Goal: Transaction & Acquisition: Book appointment/travel/reservation

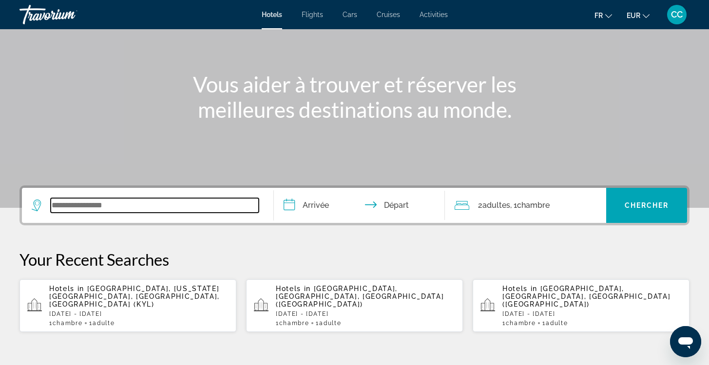
click at [66, 205] on input "Search widget" at bounding box center [155, 205] width 208 height 15
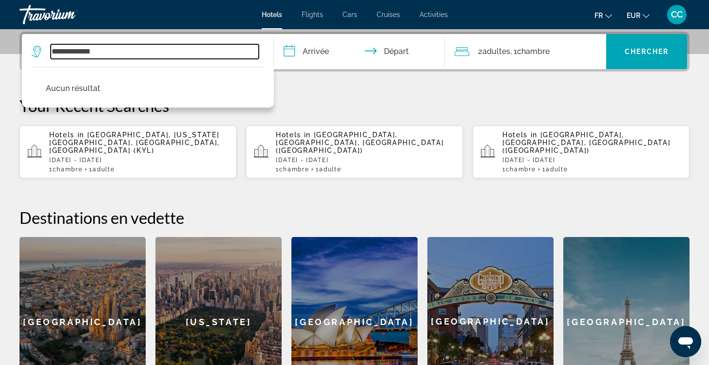
drag, startPoint x: 110, startPoint y: 50, endPoint x: 30, endPoint y: 49, distance: 79.4
click at [30, 49] on app-destination-search "**********" at bounding box center [148, 51] width 252 height 35
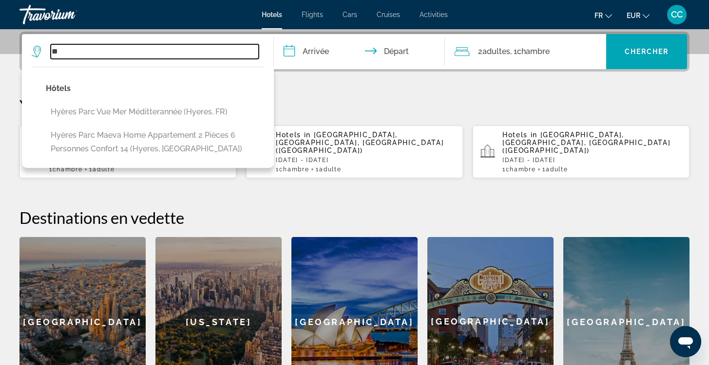
type input "*"
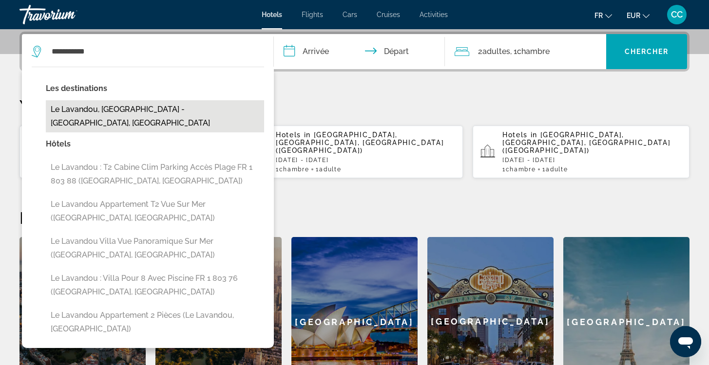
click at [60, 106] on button "Le Lavandou, [GEOGRAPHIC_DATA] - [GEOGRAPHIC_DATA], [GEOGRAPHIC_DATA]" at bounding box center [155, 116] width 218 height 32
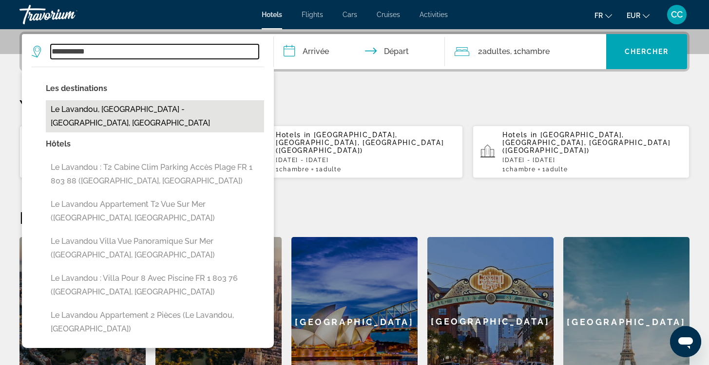
type input "**********"
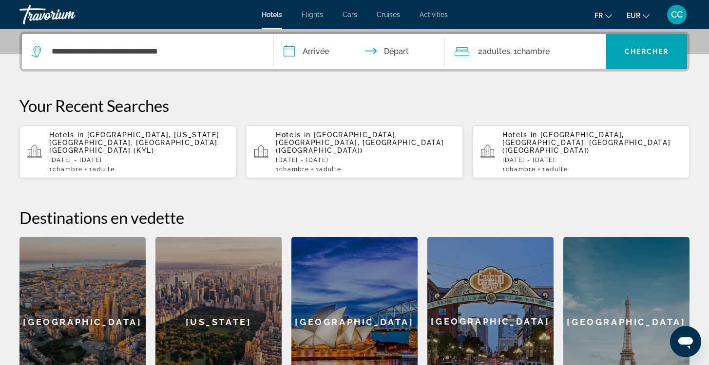
click at [316, 53] on input "**********" at bounding box center [361, 53] width 175 height 38
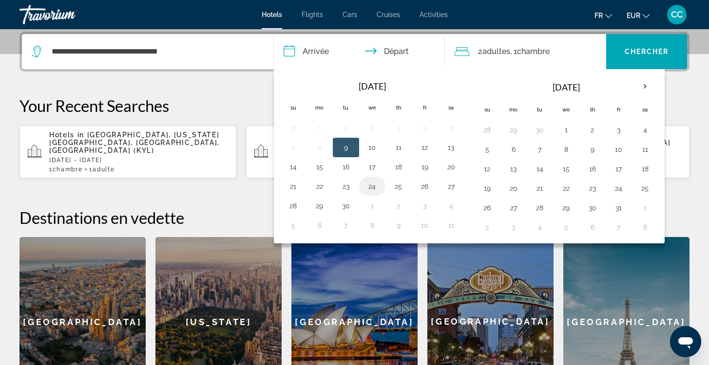
click at [370, 187] on button "24" at bounding box center [372, 187] width 16 height 14
click at [425, 188] on button "26" at bounding box center [425, 187] width 16 height 14
type input "**********"
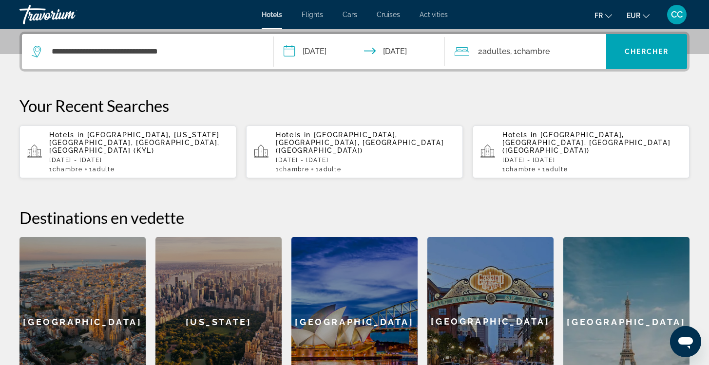
click at [514, 51] on span ", 1 Chambre pièces" at bounding box center [529, 52] width 39 height 14
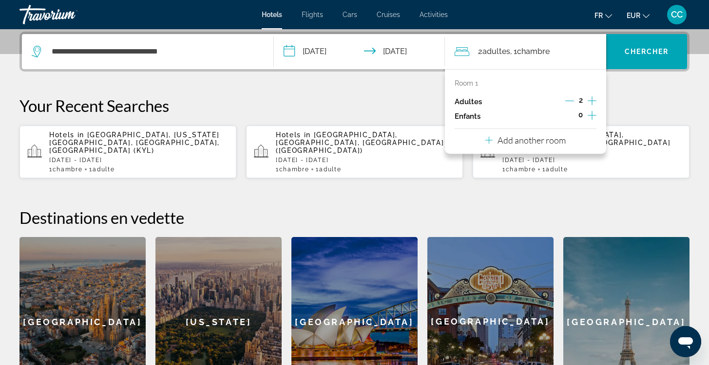
click at [569, 102] on icon "Decrement adults" at bounding box center [569, 100] width 9 height 9
click at [629, 56] on span "Search widget" at bounding box center [646, 51] width 81 height 23
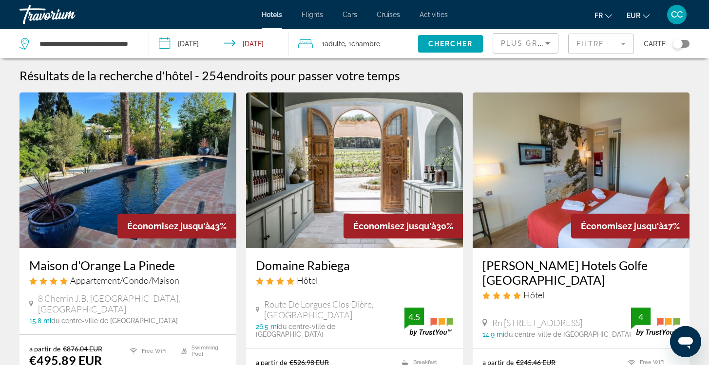
click at [684, 43] on div "Toggle map" at bounding box center [680, 44] width 17 height 8
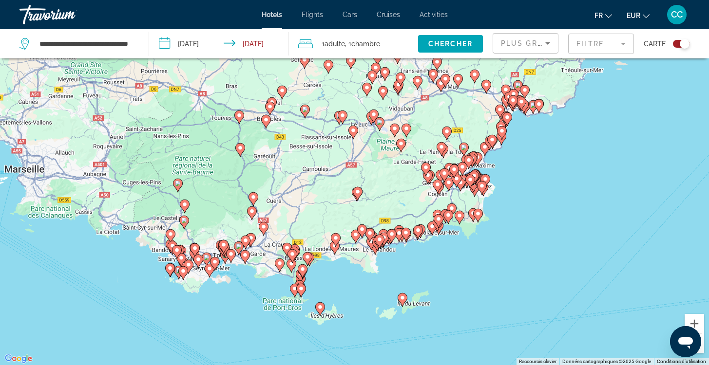
click at [401, 299] on image "Main content" at bounding box center [402, 298] width 6 height 6
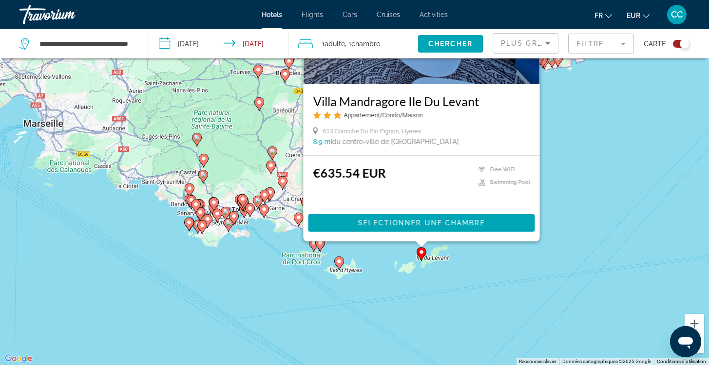
drag, startPoint x: 542, startPoint y: 296, endPoint x: 560, endPoint y: 207, distance: 90.5
click at [560, 207] on div "Pour activer le glissement avec le clavier, appuyez sur Alt+Entrée. Une fois ce…" at bounding box center [354, 182] width 709 height 365
click at [693, 321] on button "Zoom avant" at bounding box center [693, 323] width 19 height 19
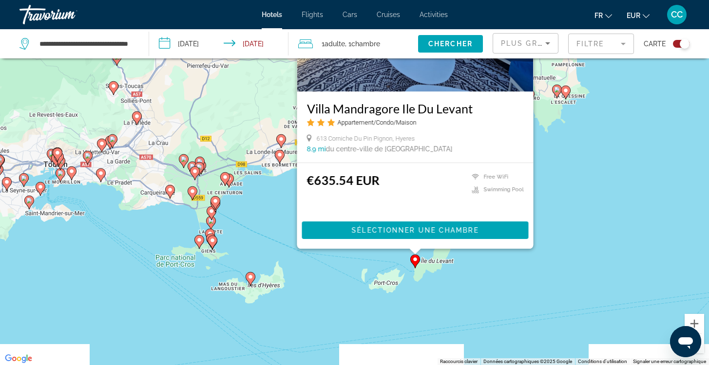
drag, startPoint x: 654, startPoint y: 307, endPoint x: 583, endPoint y: 235, distance: 100.5
click at [581, 235] on div "Pour activer le glissement avec le clavier, appuyez sur Alt+Entrée. Une fois ce…" at bounding box center [354, 182] width 709 height 365
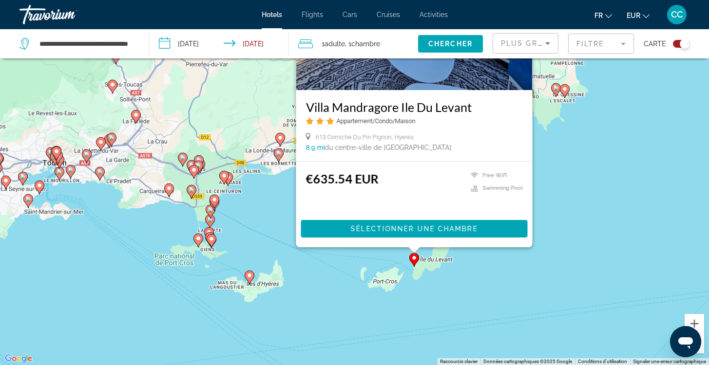
click at [583, 235] on div "Pour activer le glissement avec le clavier, appuyez sur Alt+Entrée. Une fois ce…" at bounding box center [354, 182] width 709 height 365
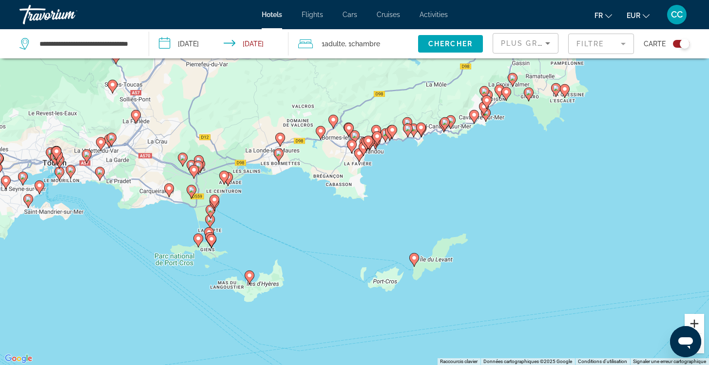
click at [694, 320] on button "Zoom avant" at bounding box center [693, 323] width 19 height 19
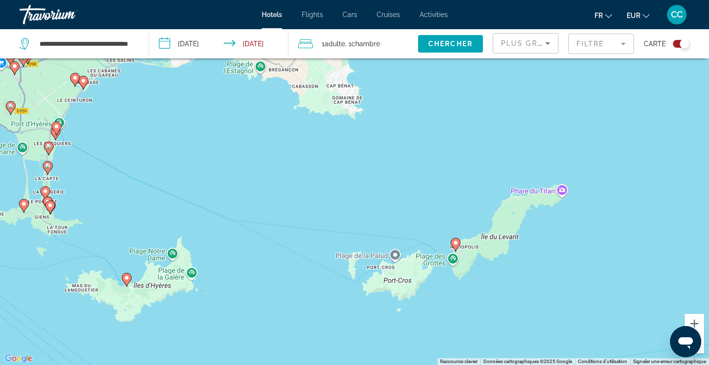
drag, startPoint x: 610, startPoint y: 336, endPoint x: 591, endPoint y: 236, distance: 102.1
click at [591, 235] on div "Pour activer le glissement avec le clavier, appuyez sur Alt+Entrée. Une fois ce…" at bounding box center [354, 182] width 709 height 365
click at [456, 244] on image "Main content" at bounding box center [455, 243] width 6 height 6
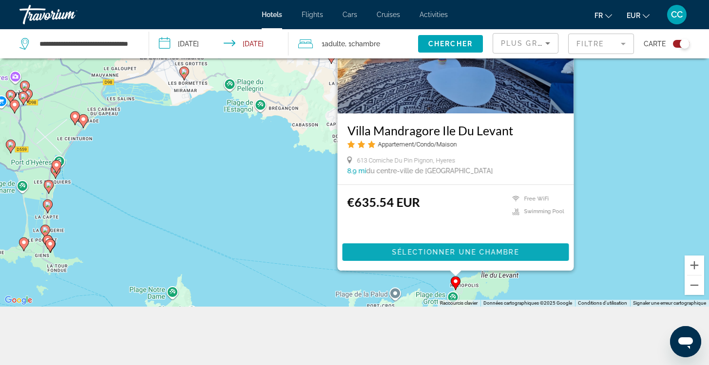
scroll to position [117, 0]
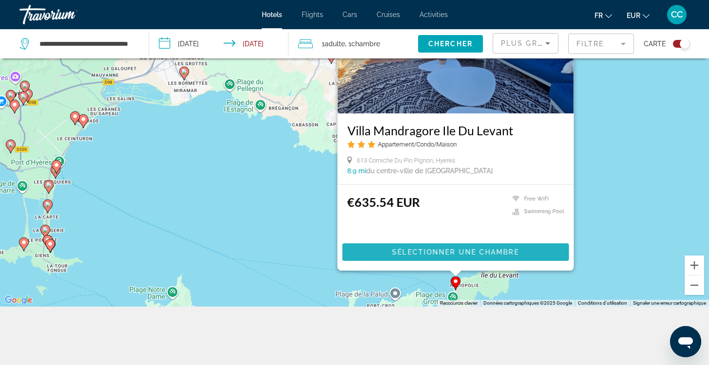
click at [456, 253] on span "Sélectionner une chambre" at bounding box center [455, 252] width 127 height 8
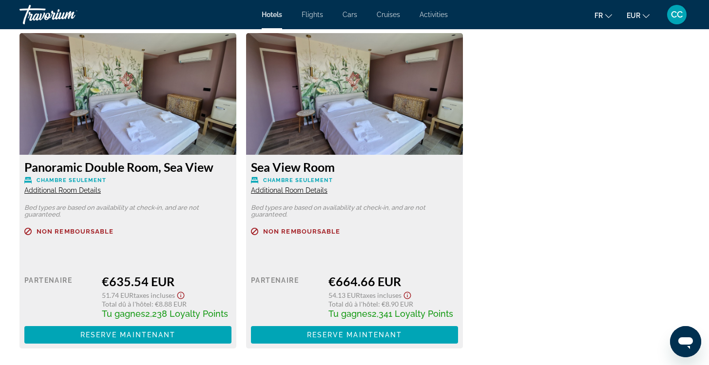
scroll to position [1350, 0]
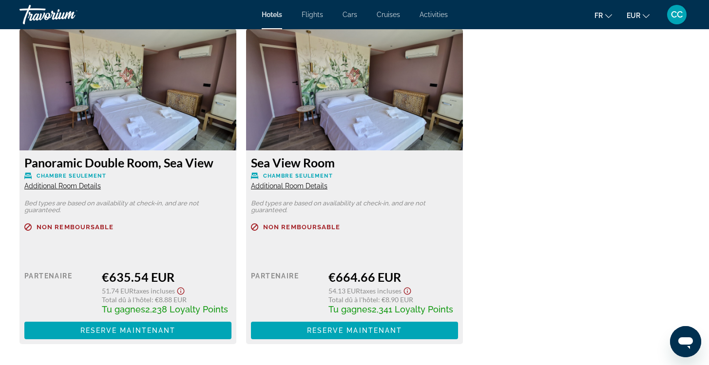
click at [82, 187] on span "Additional Room Details" at bounding box center [62, 186] width 76 height 8
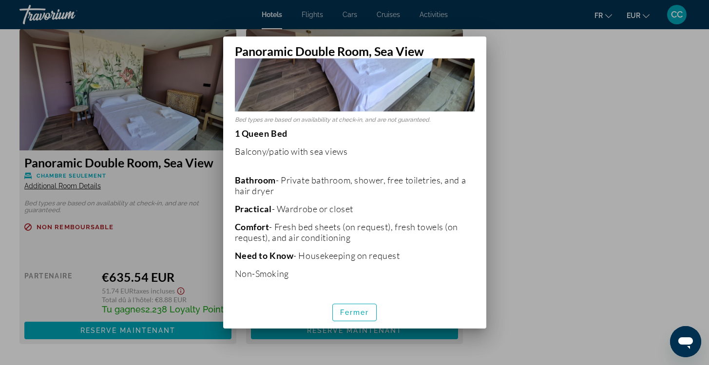
scroll to position [141, 0]
click at [361, 311] on span "Fermer" at bounding box center [354, 313] width 29 height 8
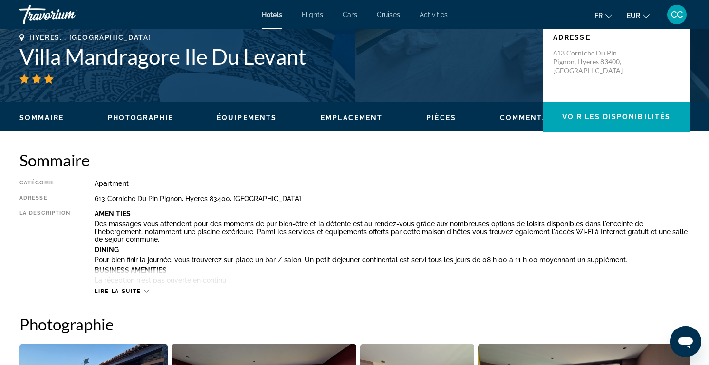
scroll to position [216, 0]
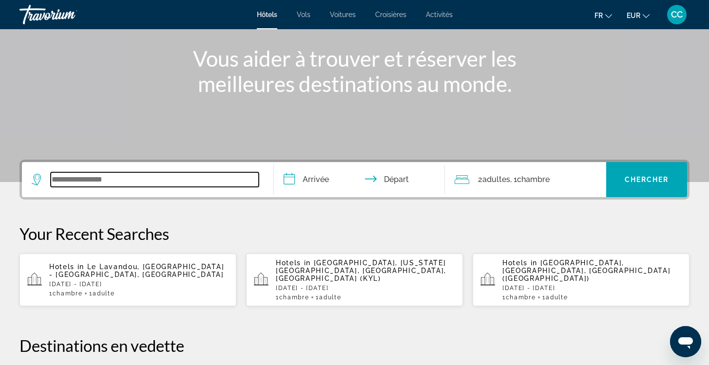
click at [141, 175] on input "Search widget" at bounding box center [155, 179] width 208 height 15
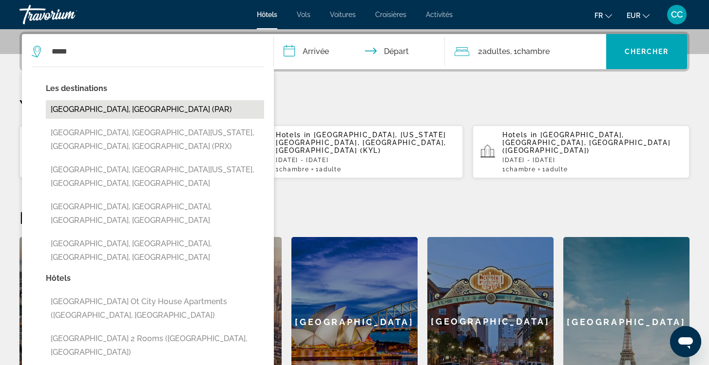
click at [118, 109] on button "[GEOGRAPHIC_DATA], [GEOGRAPHIC_DATA] (PAR)" at bounding box center [155, 109] width 218 height 19
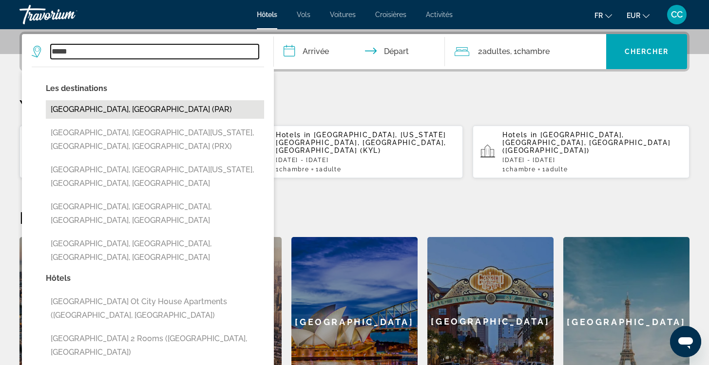
type input "**********"
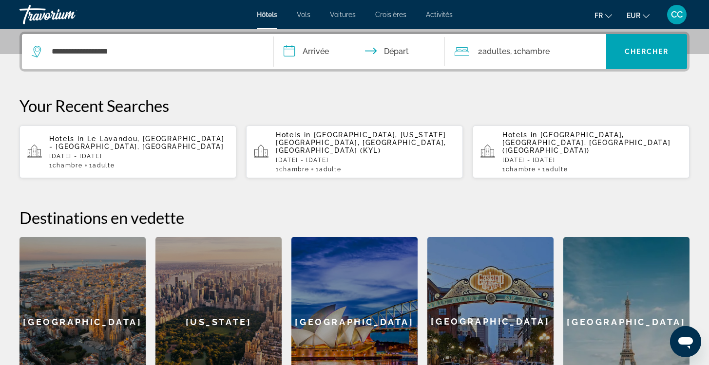
click at [329, 55] on input "**********" at bounding box center [361, 53] width 175 height 38
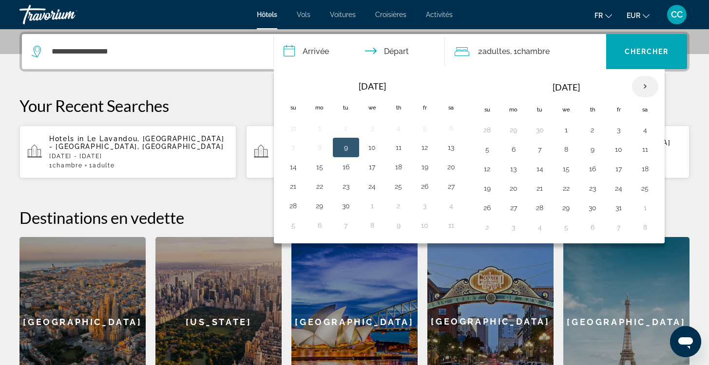
click at [648, 89] on th "Next month" at bounding box center [645, 86] width 26 height 21
click at [590, 205] on button "27" at bounding box center [592, 208] width 16 height 14
click at [616, 207] on button "28" at bounding box center [619, 208] width 16 height 14
type input "**********"
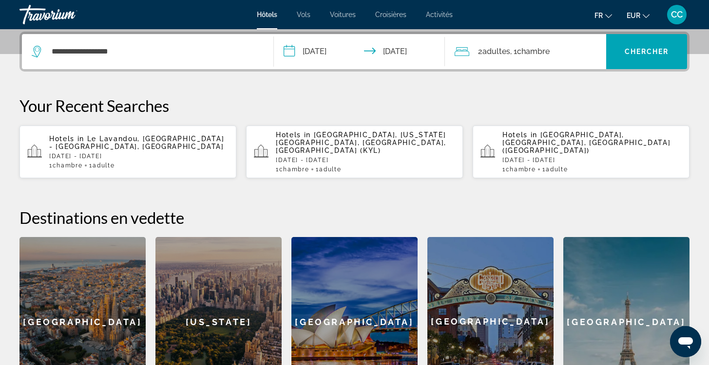
click at [540, 62] on div "2 Adulte Adultes , 1 Chambre pièces" at bounding box center [529, 51] width 151 height 35
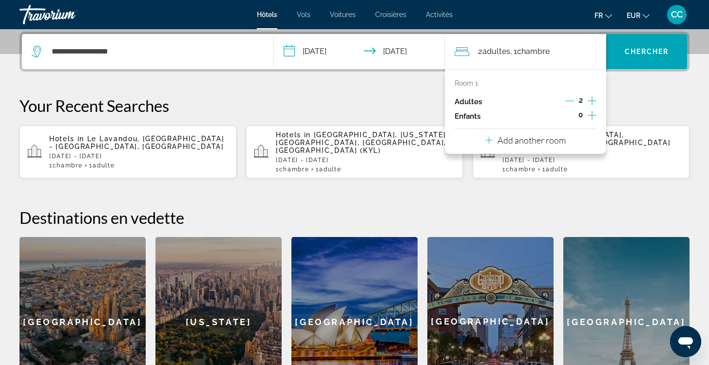
click at [568, 100] on icon "Decrement adults" at bounding box center [569, 100] width 9 height 9
click at [647, 56] on span "Search widget" at bounding box center [646, 51] width 81 height 23
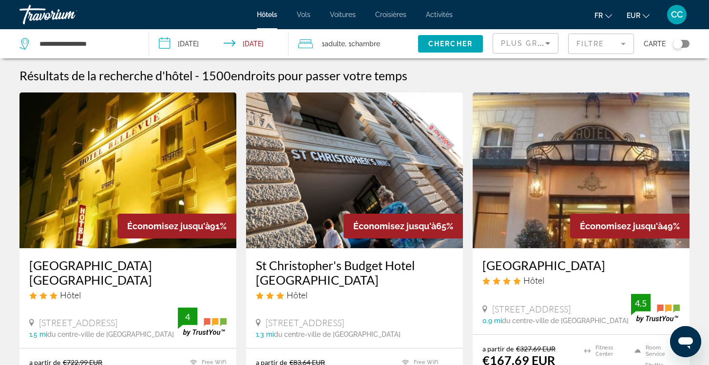
click at [618, 43] on mat-form-field "Filtre" at bounding box center [601, 44] width 66 height 20
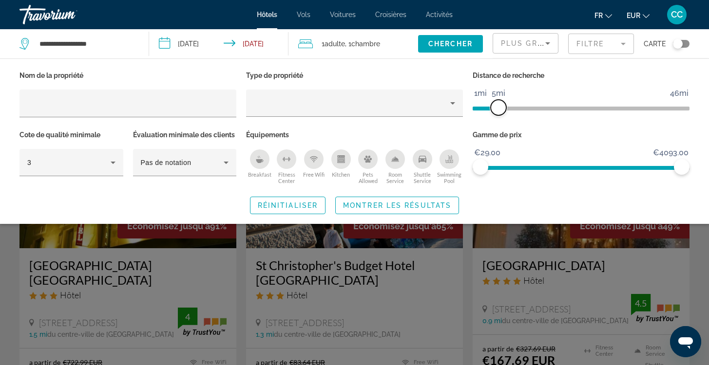
drag, startPoint x: 606, startPoint y: 111, endPoint x: 500, endPoint y: 112, distance: 106.2
click at [499, 112] on span "ngx-slider" at bounding box center [498, 108] width 16 height 16
click at [432, 209] on span "Montrer les résultats" at bounding box center [397, 206] width 108 height 8
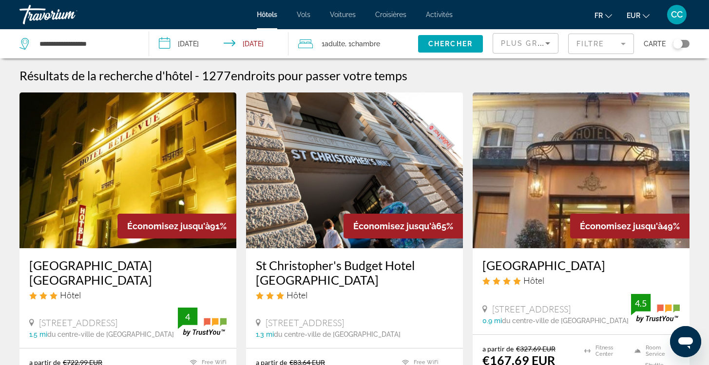
click at [685, 45] on div "Toggle map" at bounding box center [680, 44] width 17 height 8
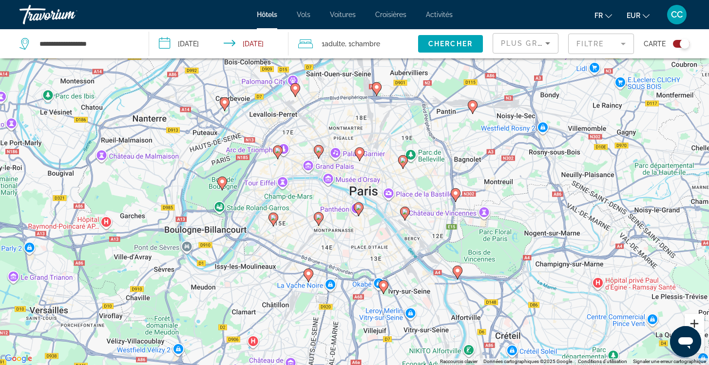
click at [693, 322] on button "Zoom avant" at bounding box center [693, 323] width 19 height 19
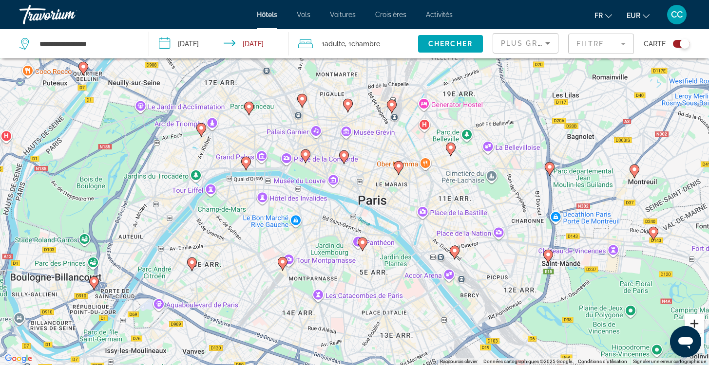
click at [694, 323] on button "Zoom avant" at bounding box center [693, 323] width 19 height 19
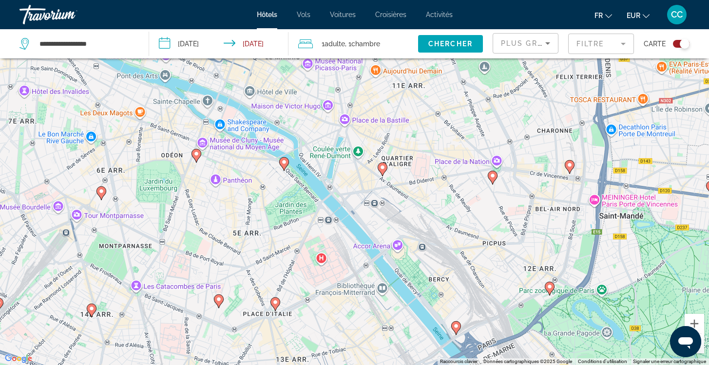
drag, startPoint x: 630, startPoint y: 322, endPoint x: 484, endPoint y: 194, distance: 194.0
click at [484, 194] on div "Pour activer le glissement avec le clavier, appuyez sur Alt+Entrée. Une fois ce…" at bounding box center [354, 182] width 709 height 365
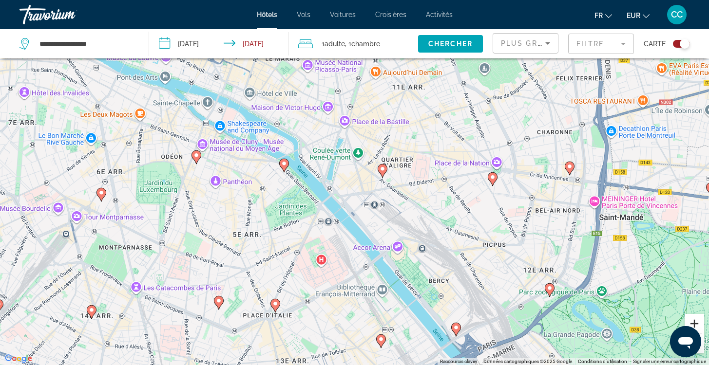
click at [691, 321] on button "Zoom avant" at bounding box center [693, 323] width 19 height 19
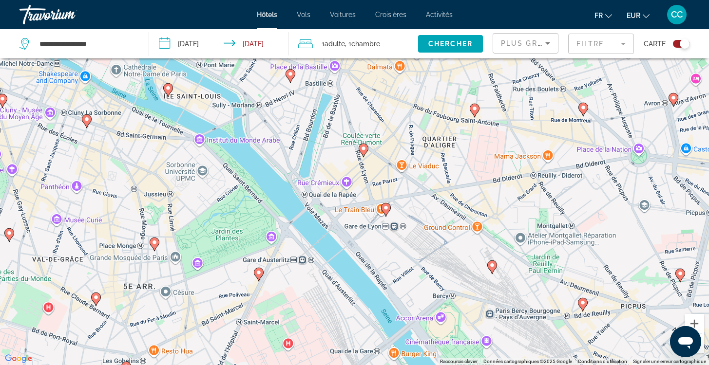
click at [387, 213] on icon "Main content" at bounding box center [385, 210] width 9 height 13
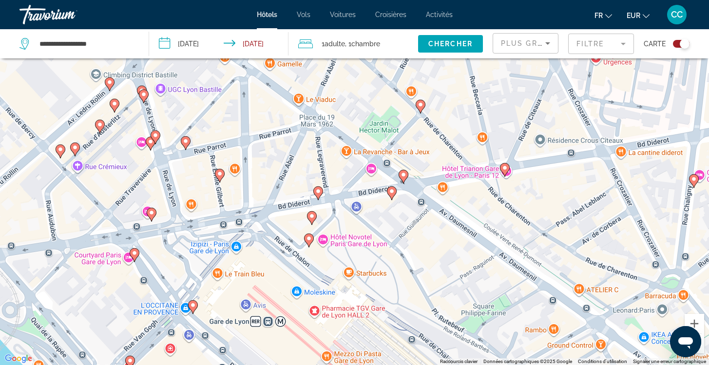
drag, startPoint x: 532, startPoint y: 149, endPoint x: 412, endPoint y: 252, distance: 158.5
click at [412, 252] on div "Pour naviguer, appuyez sur les touches fléchées. Pour activer le glissement ave…" at bounding box center [354, 182] width 709 height 365
click at [402, 178] on icon "Main content" at bounding box center [402, 176] width 9 height 13
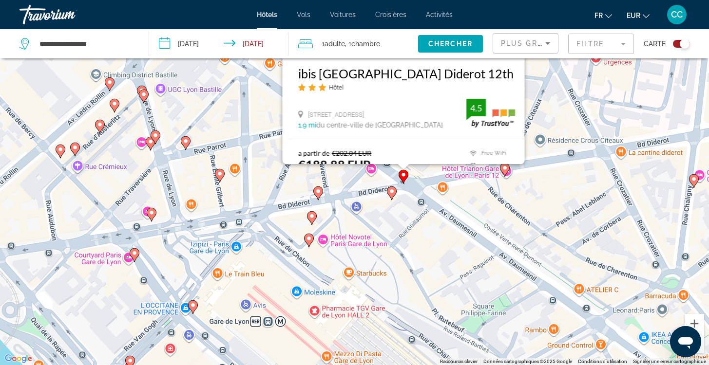
scroll to position [0, 0]
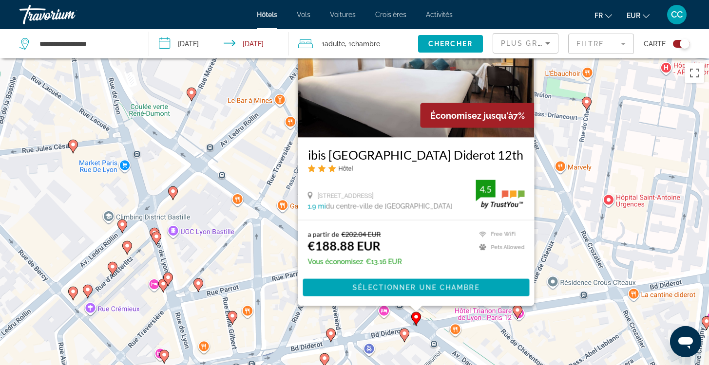
drag, startPoint x: 265, startPoint y: 335, endPoint x: 278, endPoint y: 247, distance: 89.0
click at [278, 247] on div "Pour activer le glissement avec le clavier, appuyez sur Alt+Entrée. Une fois ce…" at bounding box center [354, 240] width 709 height 365
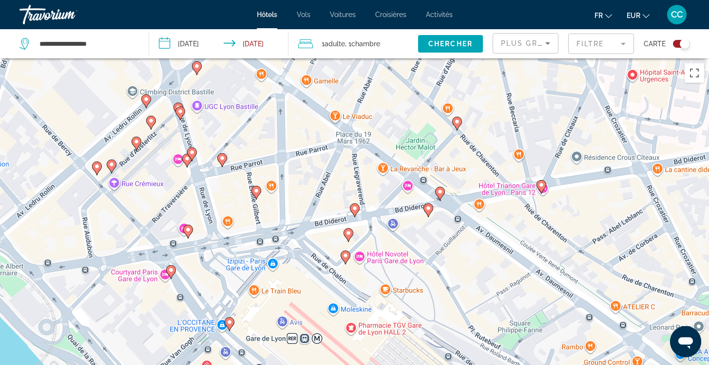
drag, startPoint x: 384, startPoint y: 275, endPoint x: 407, endPoint y: 146, distance: 130.7
click at [407, 146] on div "Pour activer le glissement avec le clavier, appuyez sur Alt+Entrée. Une fois ce…" at bounding box center [354, 240] width 709 height 365
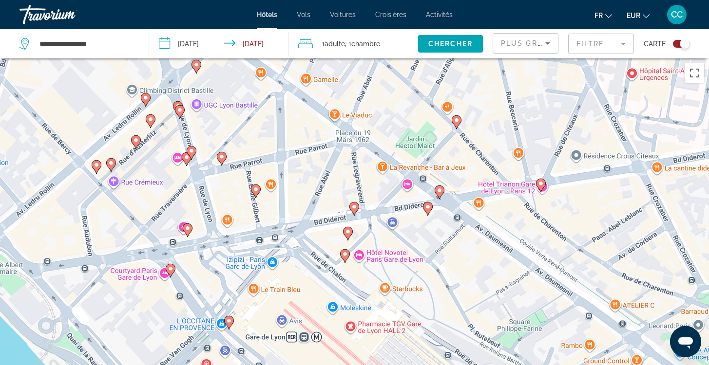
click at [428, 211] on icon "Main content" at bounding box center [427, 209] width 9 height 13
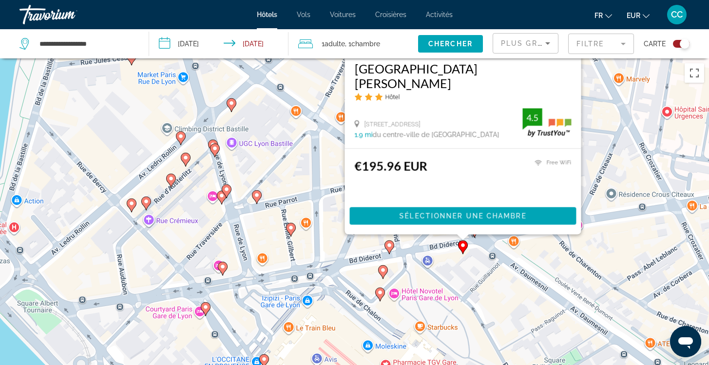
drag, startPoint x: 270, startPoint y: 331, endPoint x: 305, endPoint y: 169, distance: 165.9
click at [305, 168] on div "Pour activer le glissement avec le clavier, appuyez sur Alt+Entrée. Une fois ce…" at bounding box center [354, 240] width 709 height 365
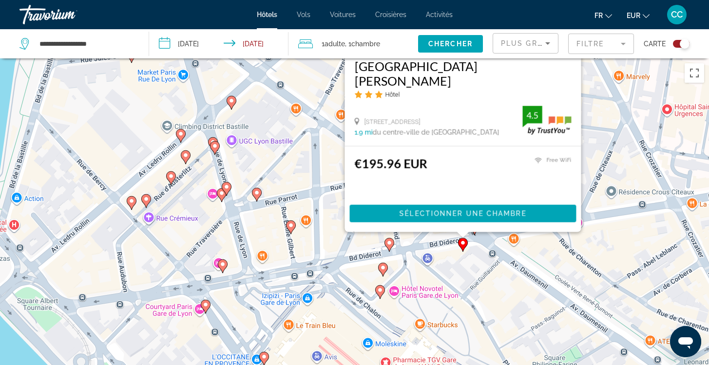
click at [389, 246] on icon "Main content" at bounding box center [388, 245] width 9 height 13
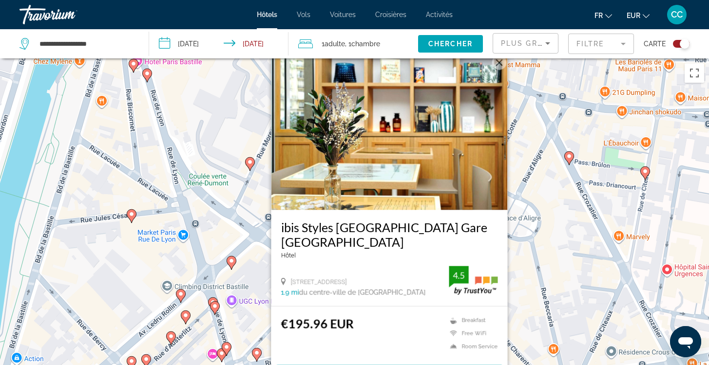
click at [255, 329] on div "Pour activer le glissement avec le clavier, appuyez sur Alt+Entrée. Une fois ce…" at bounding box center [354, 240] width 709 height 365
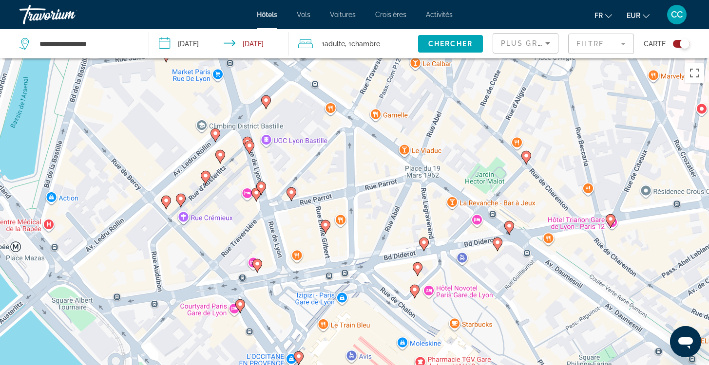
drag, startPoint x: 347, startPoint y: 319, endPoint x: 381, endPoint y: 156, distance: 167.2
click at [381, 156] on div "Pour activer le glissement avec le clavier, appuyez sur Alt+Entrée. Une fois ce…" at bounding box center [354, 240] width 709 height 365
click at [418, 271] on icon "Main content" at bounding box center [416, 269] width 9 height 13
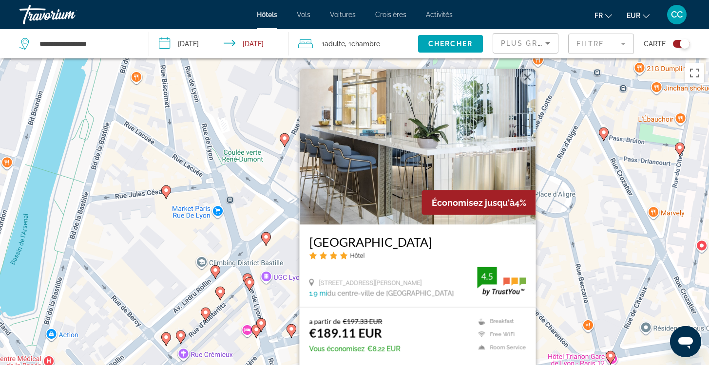
click at [281, 304] on div "Pour activer le glissement avec le clavier, appuyez sur Alt+Entrée. Une fois ce…" at bounding box center [354, 240] width 709 height 365
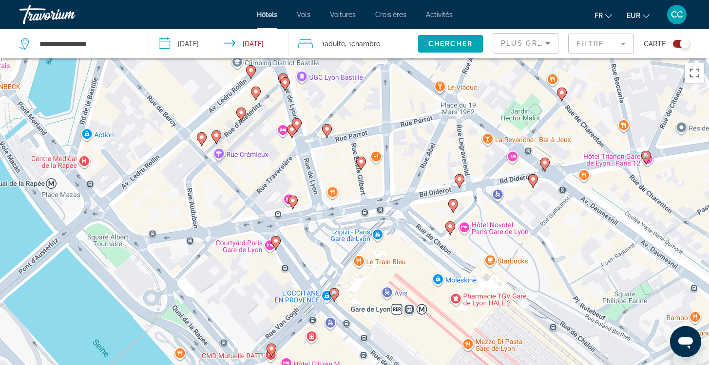
drag, startPoint x: 407, startPoint y: 339, endPoint x: 443, endPoint y: 137, distance: 204.7
click at [443, 137] on div "Pour activer le glissement avec le clavier, appuyez sur Alt+Entrée. Une fois ce…" at bounding box center [354, 240] width 709 height 365
click at [449, 228] on image "Main content" at bounding box center [450, 227] width 6 height 6
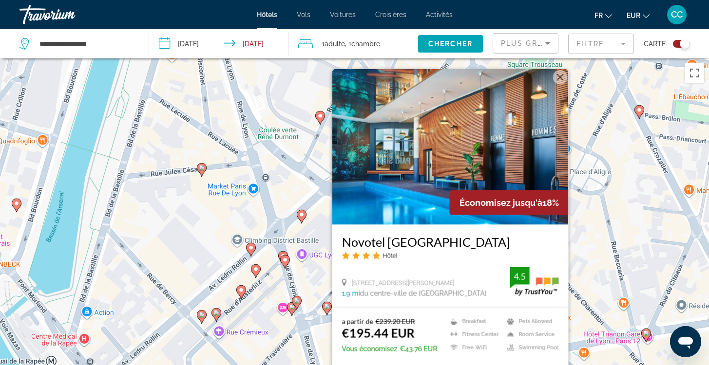
click at [318, 279] on div "Pour activer le glissement avec le clavier, appuyez sur Alt+Entrée. Une fois ce…" at bounding box center [354, 240] width 709 height 365
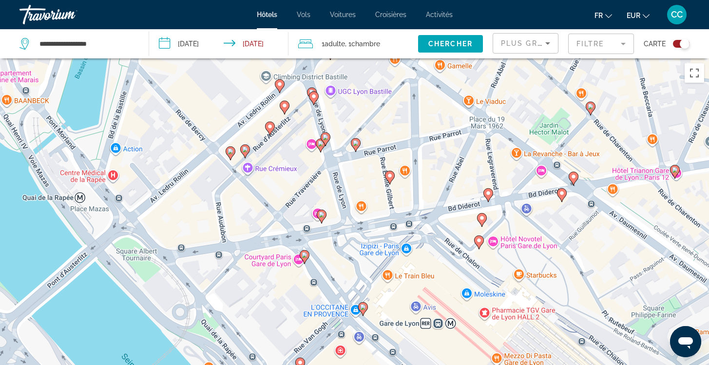
drag, startPoint x: 339, startPoint y: 342, endPoint x: 368, endPoint y: 178, distance: 167.1
click at [368, 178] on div "Pour activer le glissement avec le clavier, appuyez sur Alt+Entrée. Une fois ce…" at bounding box center [354, 240] width 709 height 365
click at [390, 177] on image "Main content" at bounding box center [390, 176] width 6 height 6
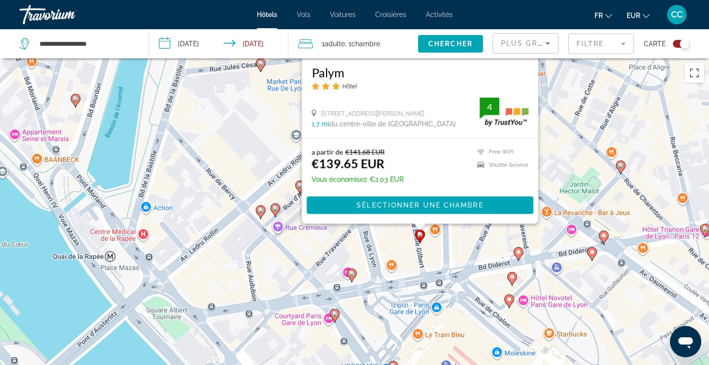
drag, startPoint x: 233, startPoint y: 311, endPoint x: 263, endPoint y: 139, distance: 174.5
click at [263, 139] on div "Pour activer le glissement avec le clavier, appuyez sur Alt+Entrée. Une fois ce…" at bounding box center [354, 240] width 709 height 365
click at [398, 244] on div "Pour activer le glissement avec le clavier, appuyez sur Alt+Entrée. Une fois ce…" at bounding box center [354, 240] width 709 height 365
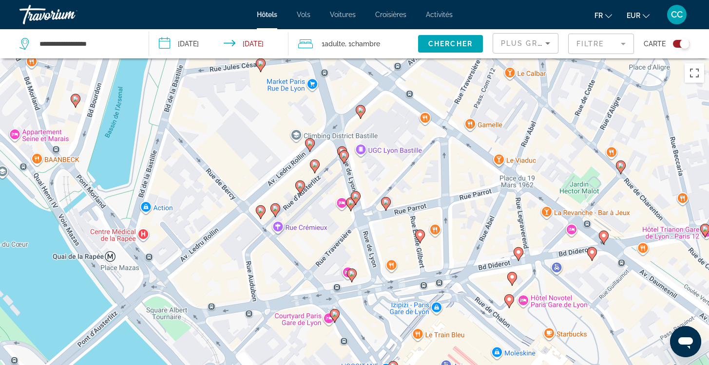
click at [385, 201] on image "Main content" at bounding box center [386, 202] width 6 height 6
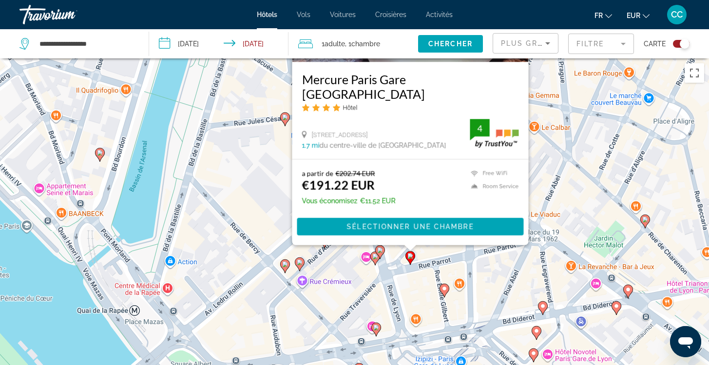
drag, startPoint x: 254, startPoint y: 319, endPoint x: 278, endPoint y: 158, distance: 162.9
click at [278, 158] on div "Pour activer le glissement avec le clavier, appuyez sur Alt+Entrée. Une fois ce…" at bounding box center [354, 240] width 709 height 365
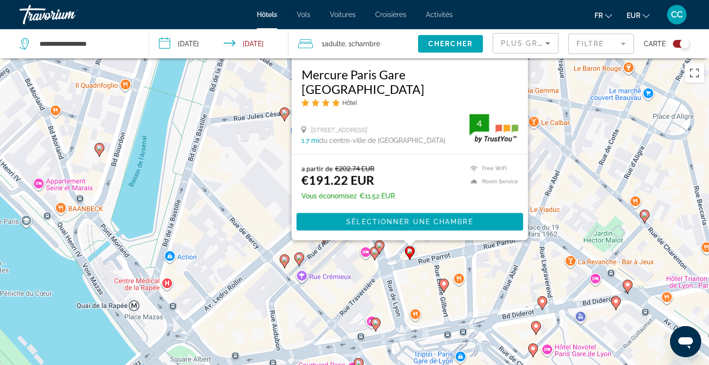
click at [378, 245] on image "Main content" at bounding box center [379, 246] width 6 height 6
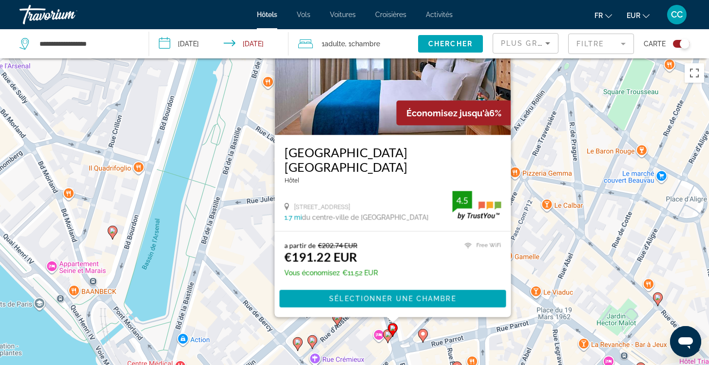
drag, startPoint x: 251, startPoint y: 313, endPoint x: 270, endPoint y: 181, distance: 133.4
click at [270, 181] on div "Pour activer le glissement avec le clavier, appuyez sur Alt+Entrée. Une fois ce…" at bounding box center [354, 240] width 709 height 365
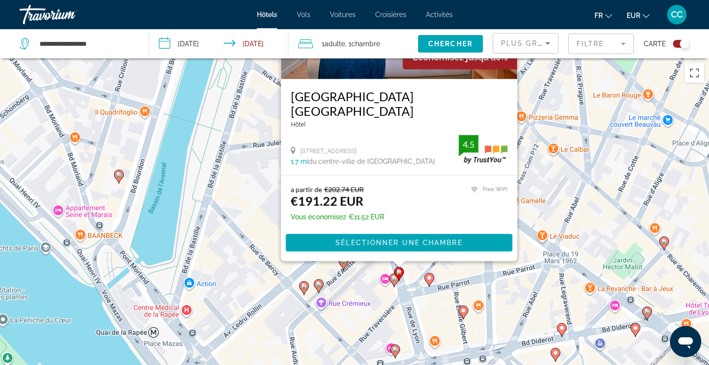
click at [365, 292] on div "Pour activer le glissement avec le clavier, appuyez sur Alt+Entrée. Une fois ce…" at bounding box center [354, 240] width 709 height 365
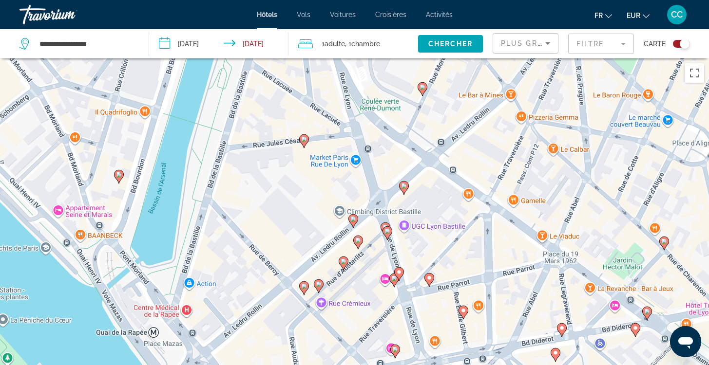
click at [343, 262] on image "Main content" at bounding box center [343, 262] width 6 height 6
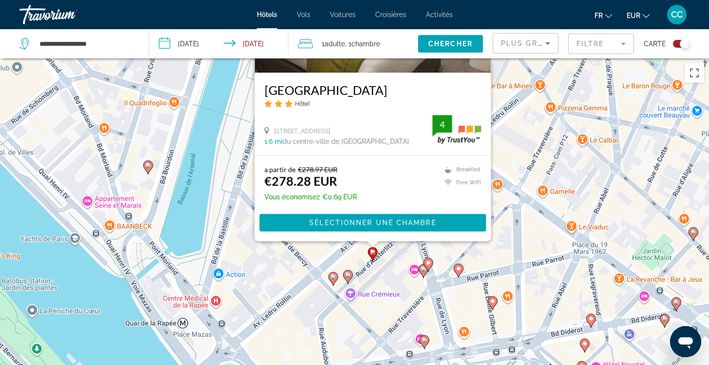
drag, startPoint x: 219, startPoint y: 318, endPoint x: 249, endPoint y: 164, distance: 157.2
click at [249, 163] on div "Pour activer le glissement avec le clavier, appuyez sur Alt+Entrée. Une fois ce…" at bounding box center [354, 240] width 709 height 365
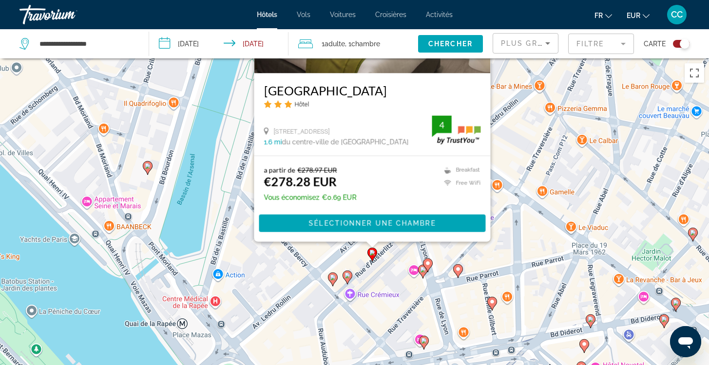
click at [347, 277] on image "Main content" at bounding box center [347, 276] width 6 height 6
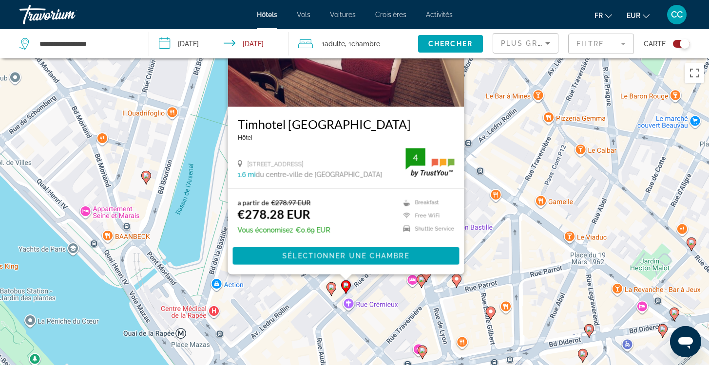
drag, startPoint x: 501, startPoint y: 291, endPoint x: 499, endPoint y: 170, distance: 120.8
click at [499, 170] on div "Pour activer le glissement avec le clavier, appuyez sur Alt+Entrée. Une fois ce…" at bounding box center [354, 240] width 709 height 365
click at [331, 290] on image "Main content" at bounding box center [331, 287] width 6 height 6
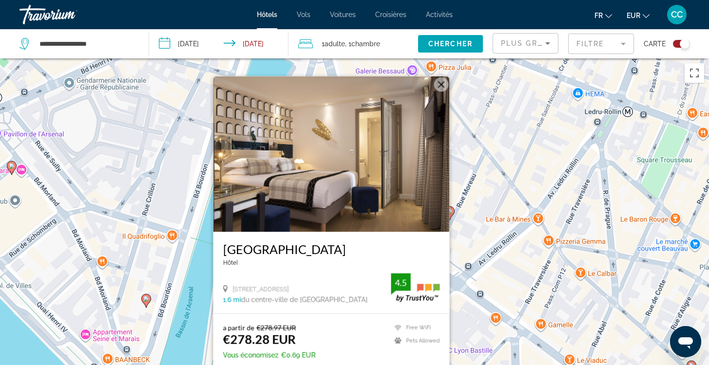
click at [512, 292] on div "Pour activer le glissement avec le clavier, appuyez sur Alt+Entrée. Une fois ce…" at bounding box center [354, 240] width 709 height 365
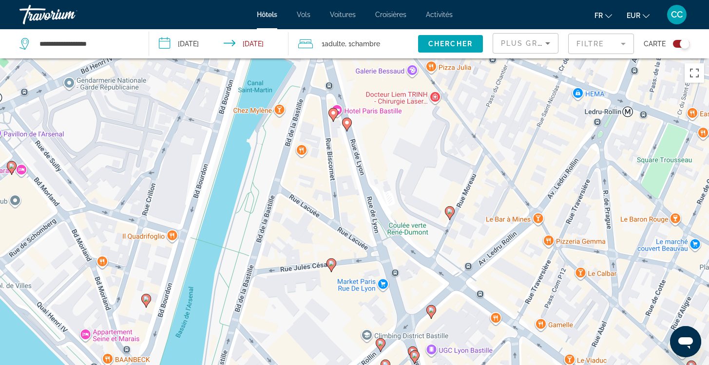
click at [449, 216] on icon "Main content" at bounding box center [449, 213] width 9 height 13
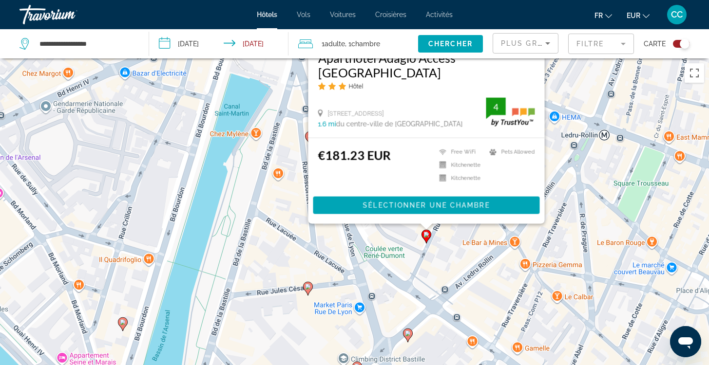
drag, startPoint x: 580, startPoint y: 326, endPoint x: 558, endPoint y: 155, distance: 172.4
click at [557, 155] on div "Pour activer le glissement avec le clavier, appuyez sur Alt+Entrée. Une fois ce…" at bounding box center [354, 240] width 709 height 365
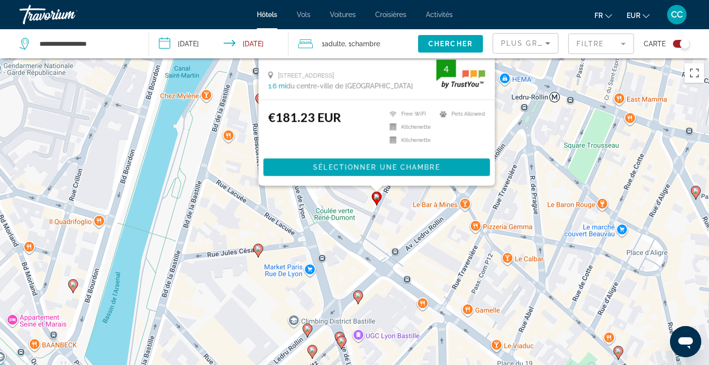
drag, startPoint x: 545, startPoint y: 229, endPoint x: 494, endPoint y: 191, distance: 63.7
click at [494, 191] on div "Pour activer le glissement avec le clavier, appuyez sur Alt+Entrée. Une fois ce…" at bounding box center [354, 240] width 709 height 365
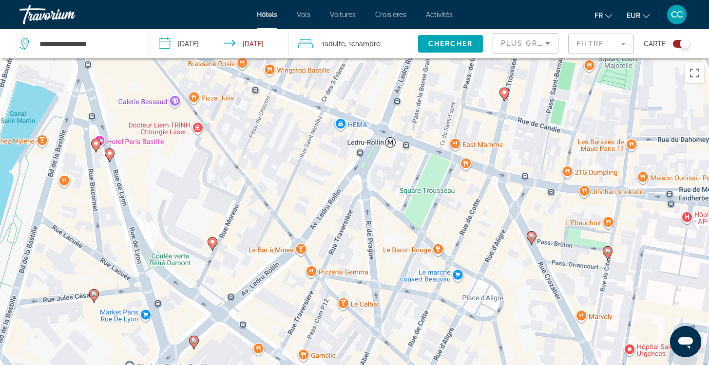
drag, startPoint x: 509, startPoint y: 208, endPoint x: 343, endPoint y: 253, distance: 172.0
click at [342, 253] on div "Pour activer le glissement avec le clavier, appuyez sur Alt+Entrée. Une fois ce…" at bounding box center [354, 240] width 709 height 365
click at [530, 239] on icon "Main content" at bounding box center [530, 237] width 9 height 13
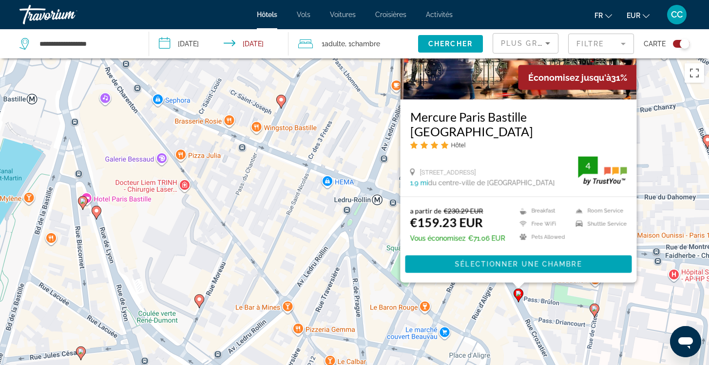
drag, startPoint x: 389, startPoint y: 338, endPoint x: 374, endPoint y: 226, distance: 113.0
click at [374, 226] on div "Pour activer le glissement avec le clavier, appuyez sur Alt+Entrée. Une fois ce…" at bounding box center [354, 240] width 709 height 365
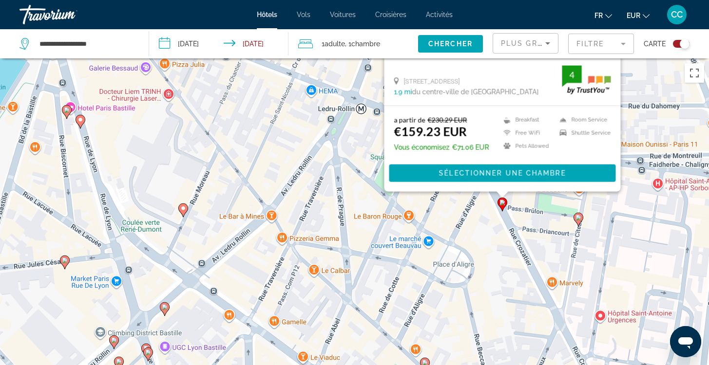
drag, startPoint x: 507, startPoint y: 335, endPoint x: 493, endPoint y: 243, distance: 93.1
click at [493, 243] on div "Pour activer le glissement avec le clavier, appuyez sur Alt+Entrée. Une fois ce…" at bounding box center [354, 240] width 709 height 365
click at [498, 276] on div "Pour activer le glissement avec le clavier, appuyez sur Alt+Entrée. Une fois ce…" at bounding box center [354, 240] width 709 height 365
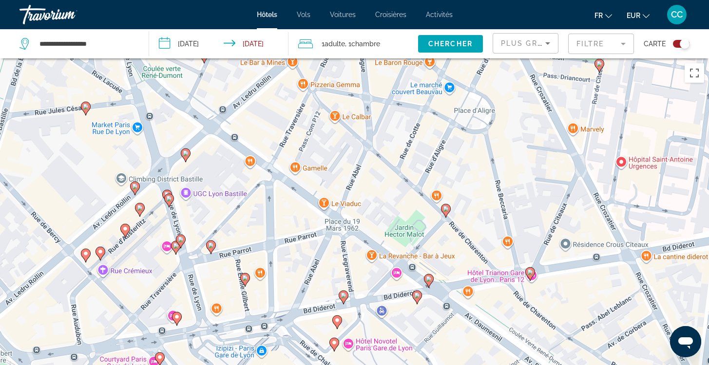
drag, startPoint x: 494, startPoint y: 280, endPoint x: 515, endPoint y: 124, distance: 156.7
click at [515, 124] on div "Pour activer le glissement avec le clavier, appuyez sur Alt+Entrée. Une fois ce…" at bounding box center [354, 240] width 709 height 365
click at [421, 300] on gmp-advanced-marker "Main content" at bounding box center [417, 297] width 10 height 15
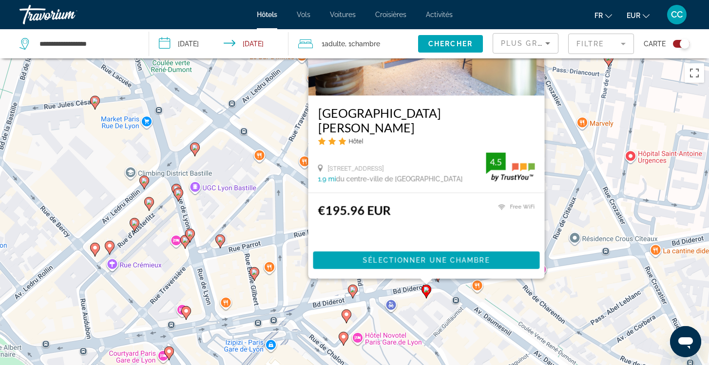
drag, startPoint x: 540, startPoint y: 314, endPoint x: 548, endPoint y: 196, distance: 118.2
click at [548, 196] on div "Pour activer le glissement avec le clavier, appuyez sur Alt+Entrée. Une fois ce…" at bounding box center [354, 240] width 709 height 365
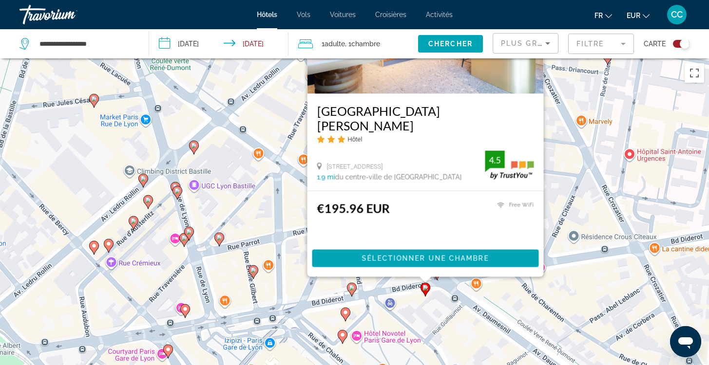
click at [432, 308] on div "Pour activer le glissement avec le clavier, appuyez sur Alt+Entrée. Une fois ce…" at bounding box center [354, 240] width 709 height 365
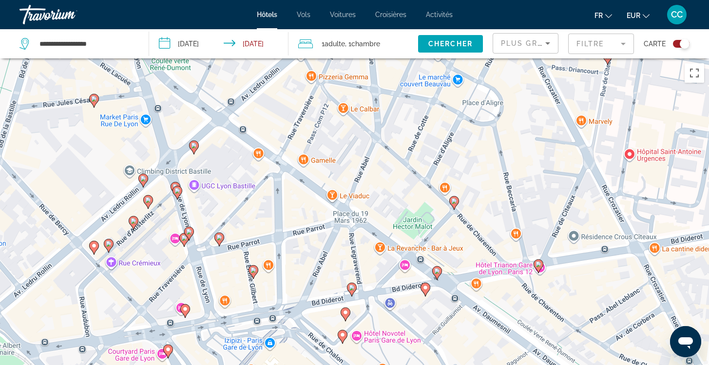
click at [437, 280] on icon "Main content" at bounding box center [437, 273] width 10 height 14
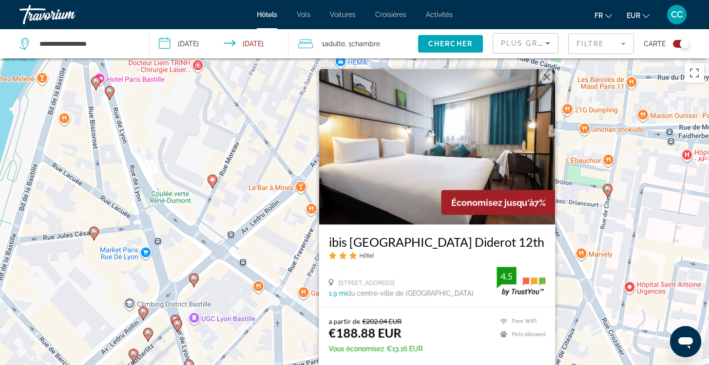
click at [576, 302] on div "Pour activer le glissement avec le clavier, appuyez sur Alt+Entrée. Une fois ce…" at bounding box center [354, 240] width 709 height 365
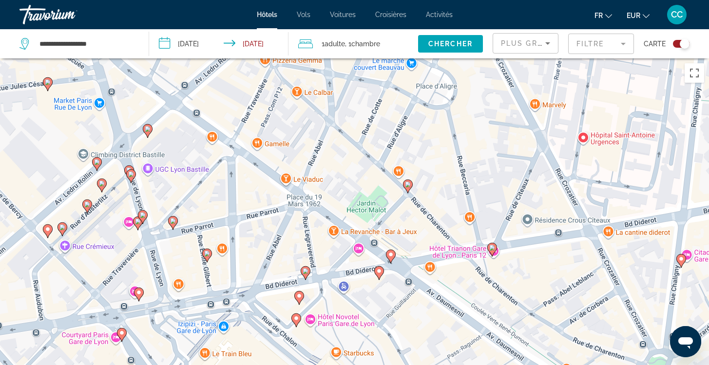
drag, startPoint x: 551, startPoint y: 327, endPoint x: 505, endPoint y: 178, distance: 156.5
click at [504, 177] on div "Pour activer le glissement avec le clavier, appuyez sur Alt+Entrée. Une fois ce…" at bounding box center [354, 240] width 709 height 365
click at [489, 247] on image "Main content" at bounding box center [491, 248] width 6 height 6
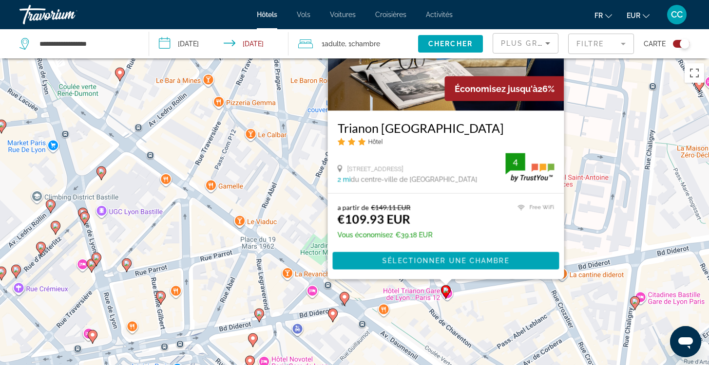
drag, startPoint x: 352, startPoint y: 325, endPoint x: 306, endPoint y: 209, distance: 124.2
click at [306, 209] on div "Pour activer le glissement avec le clavier, appuyez sur Alt+Entrée. Une fois ce…" at bounding box center [354, 240] width 709 height 365
click at [491, 303] on div "Pour activer le glissement avec le clavier, appuyez sur Alt+Entrée. Une fois ce…" at bounding box center [354, 240] width 709 height 365
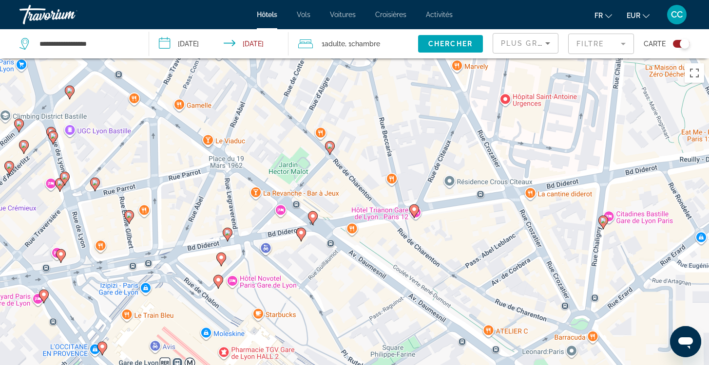
drag, startPoint x: 512, startPoint y: 298, endPoint x: 480, endPoint y: 216, distance: 87.7
click at [480, 216] on div "Pour activer le glissement avec le clavier, appuyez sur Alt+Entrée. Une fois ce…" at bounding box center [354, 240] width 709 height 365
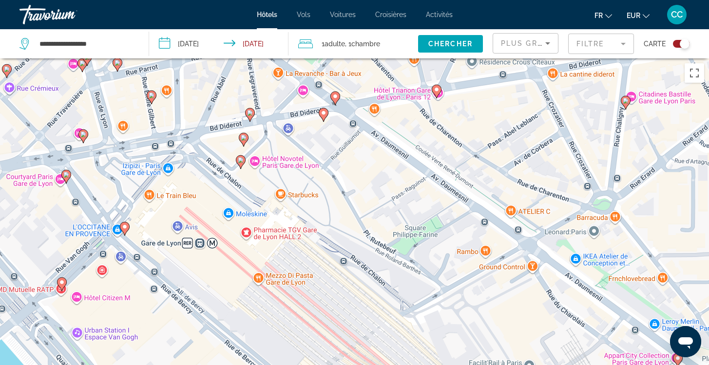
drag, startPoint x: 386, startPoint y: 329, endPoint x: 409, endPoint y: 208, distance: 123.3
click at [409, 208] on div "Pour activer le glissement avec le clavier, appuyez sur Alt+Entrée. Une fois ce…" at bounding box center [354, 240] width 709 height 365
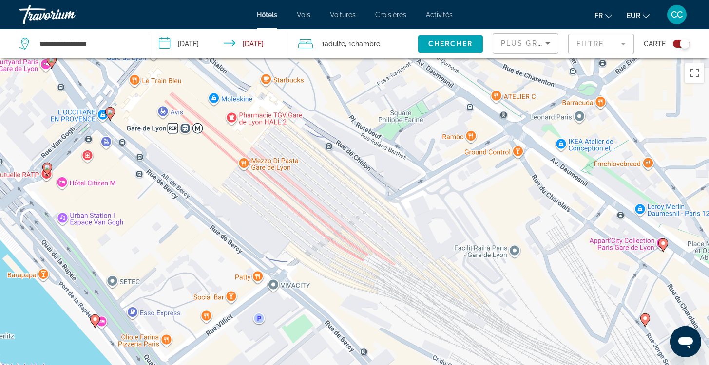
drag, startPoint x: 415, startPoint y: 323, endPoint x: 400, endPoint y: 206, distance: 117.3
click at [400, 206] on div "Pour activer le glissement avec le clavier, appuyez sur Alt+Entrée. Une fois ce…" at bounding box center [354, 240] width 709 height 365
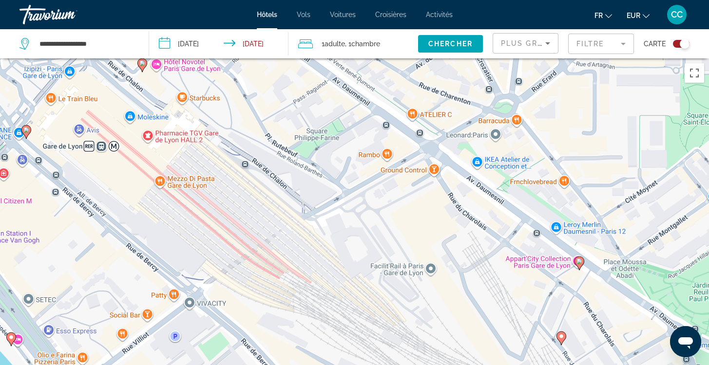
drag, startPoint x: 421, startPoint y: 230, endPoint x: 336, endPoint y: 248, distance: 87.1
click at [336, 248] on div "Pour activer le glissement avec le clavier, appuyez sur Alt+Entrée. Une fois ce…" at bounding box center [354, 240] width 709 height 365
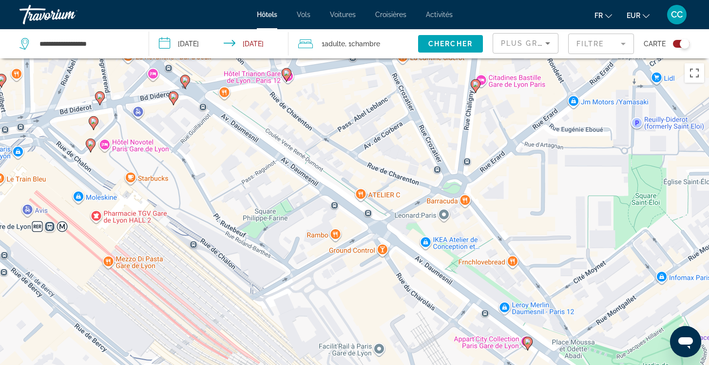
drag, startPoint x: 396, startPoint y: 214, endPoint x: 344, endPoint y: 295, distance: 96.6
click at [344, 296] on div "Pour activer le glissement avec le clavier, appuyez sur Alt+Entrée. Une fois ce…" at bounding box center [354, 240] width 709 height 365
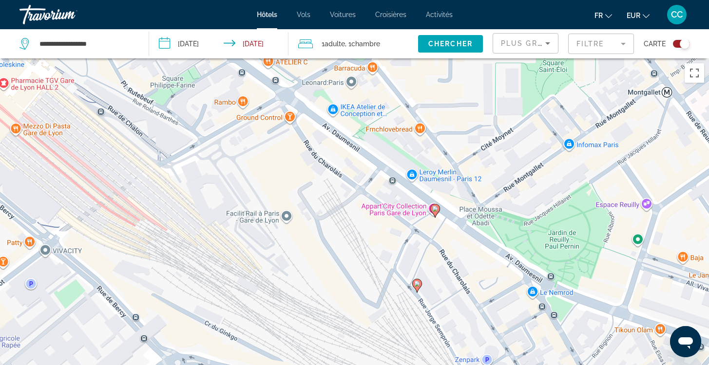
drag, startPoint x: 490, startPoint y: 238, endPoint x: 396, endPoint y: 105, distance: 162.5
click at [396, 105] on div "Pour activer le glissement avec le clavier, appuyez sur Alt+Entrée. Une fois ce…" at bounding box center [354, 240] width 709 height 365
click at [436, 211] on image "Main content" at bounding box center [435, 209] width 6 height 6
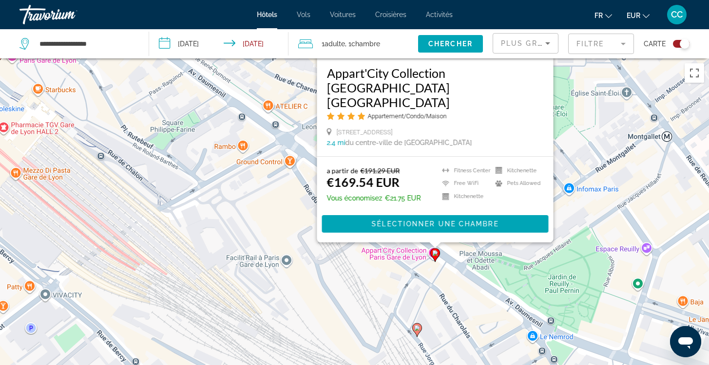
drag, startPoint x: 569, startPoint y: 302, endPoint x: 571, endPoint y: 148, distance: 153.9
click at [569, 148] on div "Pour activer le glissement avec le clavier, appuyez sur Alt+Entrée. Une fois ce…" at bounding box center [354, 240] width 709 height 365
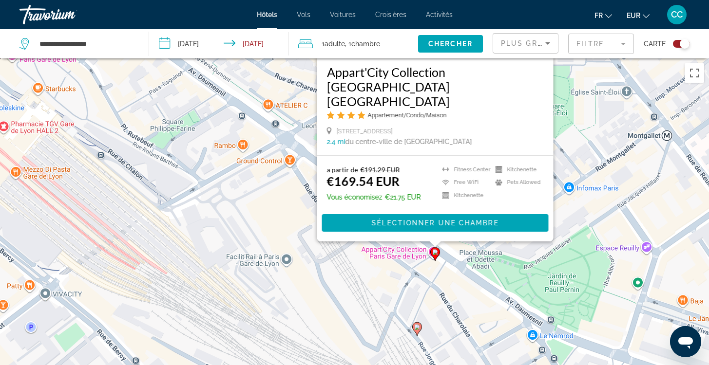
click at [417, 324] on icon "Main content" at bounding box center [416, 329] width 9 height 13
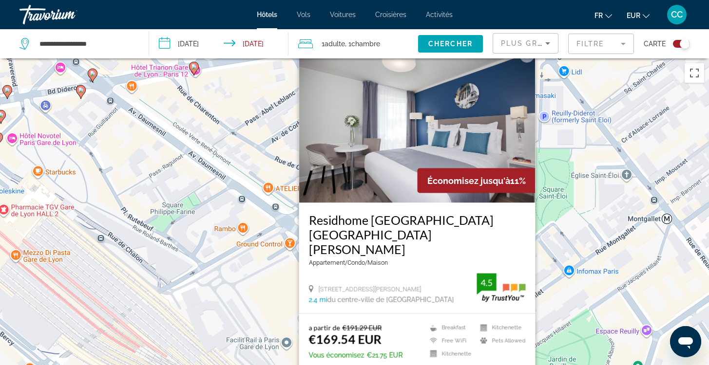
click at [560, 295] on div "Pour activer le glissement avec le clavier, appuyez sur Alt+Entrée. Une fois ce…" at bounding box center [354, 240] width 709 height 365
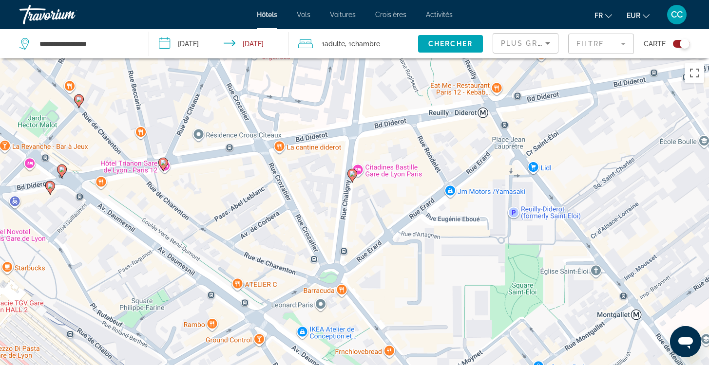
drag, startPoint x: 504, startPoint y: 198, endPoint x: 474, endPoint y: 295, distance: 101.6
click at [474, 296] on div "Pour activer le glissement avec le clavier, appuyez sur Alt+Entrée. Une fois ce…" at bounding box center [354, 240] width 709 height 365
click at [353, 176] on image "Main content" at bounding box center [352, 174] width 6 height 6
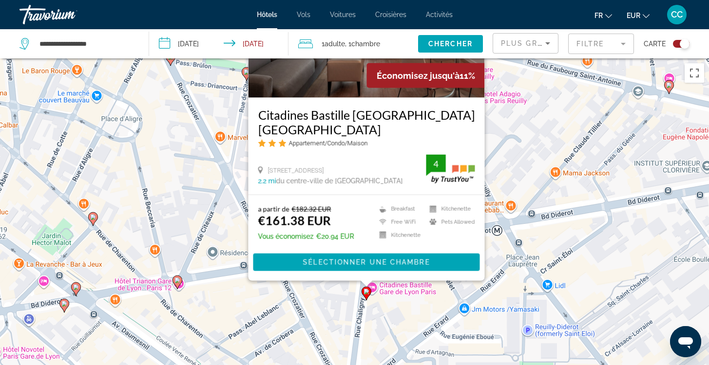
drag, startPoint x: 553, startPoint y: 310, endPoint x: 567, endPoint y: 195, distance: 116.3
click at [567, 195] on div "Pour activer le glissement avec le clavier, appuyez sur Alt+Entrée. Une fois ce…" at bounding box center [354, 240] width 709 height 365
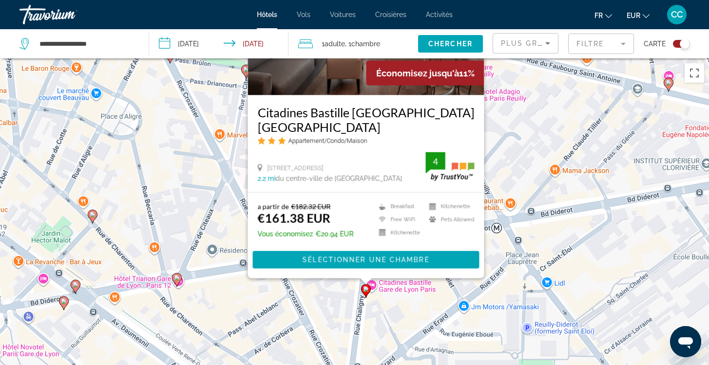
click at [418, 310] on div "Pour activer le glissement avec le clavier, appuyez sur Alt+Entrée. Une fois ce…" at bounding box center [354, 240] width 709 height 365
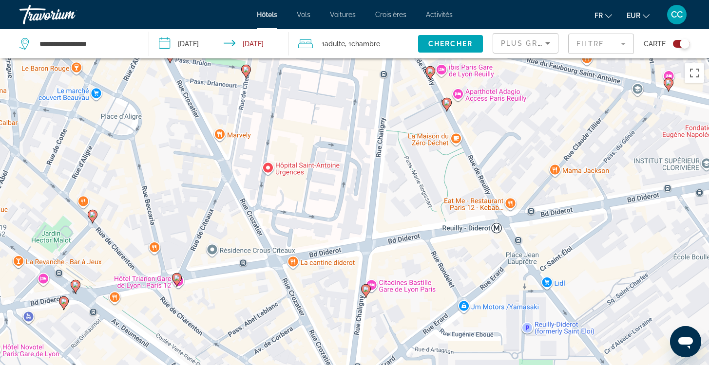
click at [175, 281] on icon "Main content" at bounding box center [176, 280] width 9 height 13
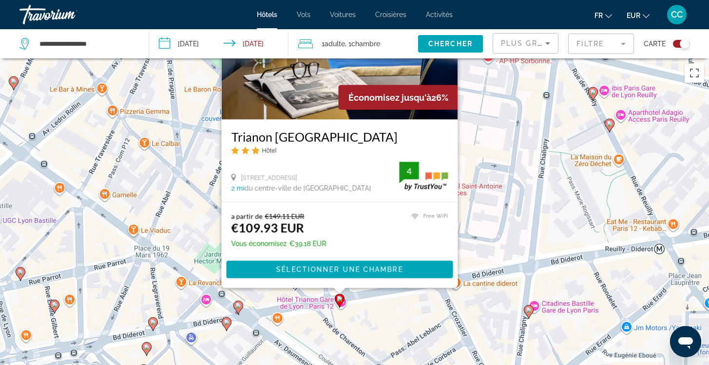
drag, startPoint x: 330, startPoint y: 309, endPoint x: 499, endPoint y: 202, distance: 200.7
click at [499, 202] on div "Pour activer le glissement avec le clavier, appuyez sur Alt+Entrée. Une fois ce…" at bounding box center [354, 240] width 709 height 365
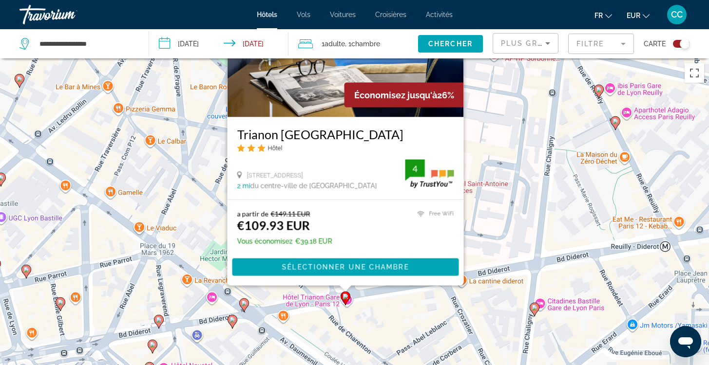
click at [305, 133] on h3 "Trianon [GEOGRAPHIC_DATA]" at bounding box center [345, 134] width 217 height 15
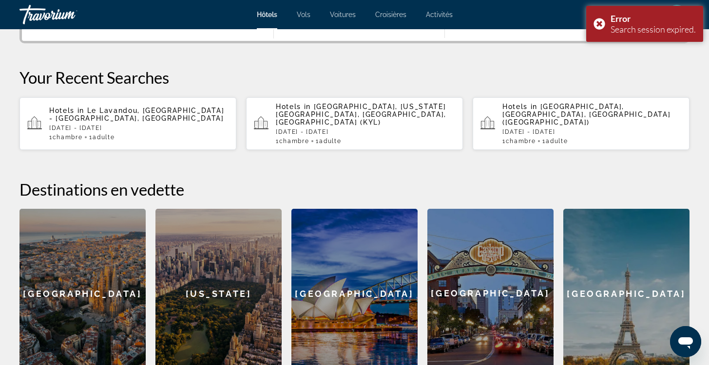
scroll to position [267, 0]
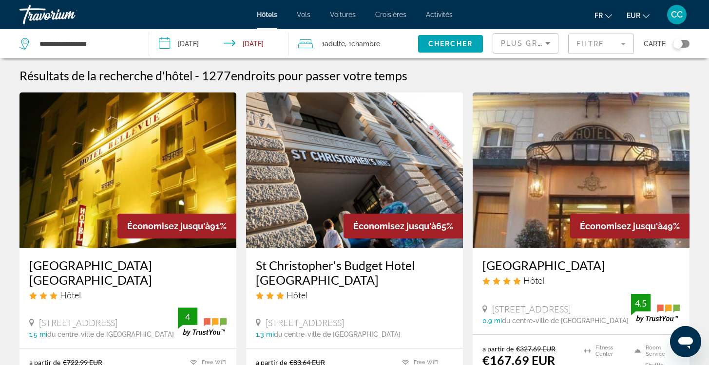
click at [243, 42] on input "**********" at bounding box center [220, 45] width 143 height 32
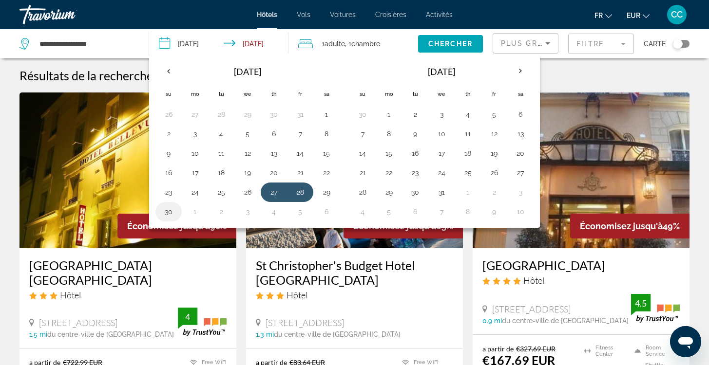
click at [169, 214] on button "30" at bounding box center [169, 212] width 16 height 14
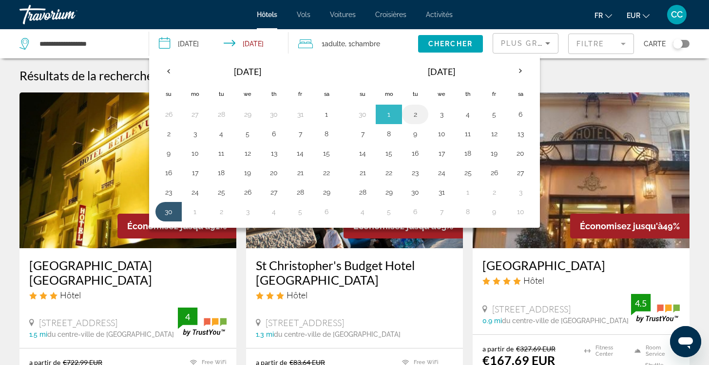
click at [412, 116] on button "2" at bounding box center [415, 115] width 16 height 14
type input "**********"
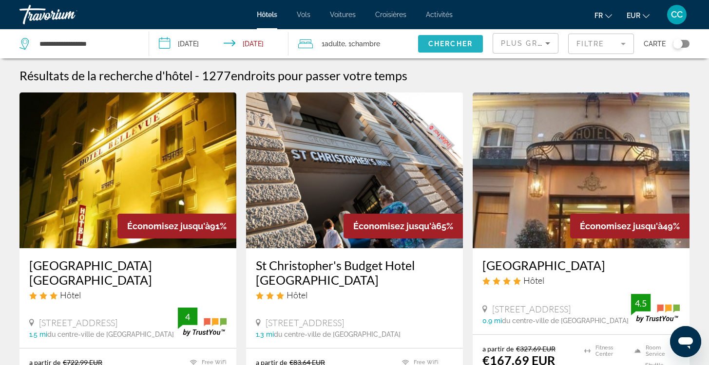
click at [454, 43] on span "Chercher" at bounding box center [450, 44] width 44 height 8
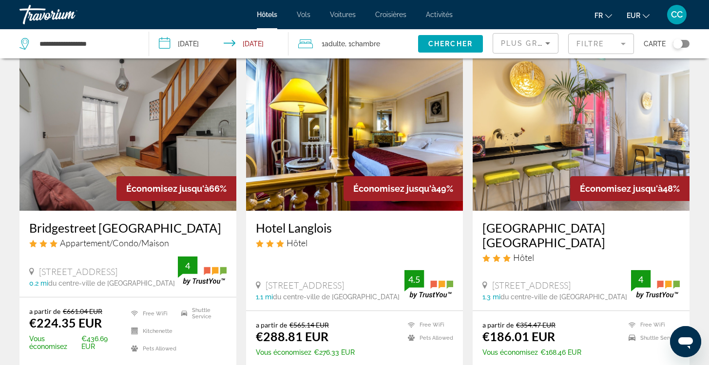
scroll to position [41, 0]
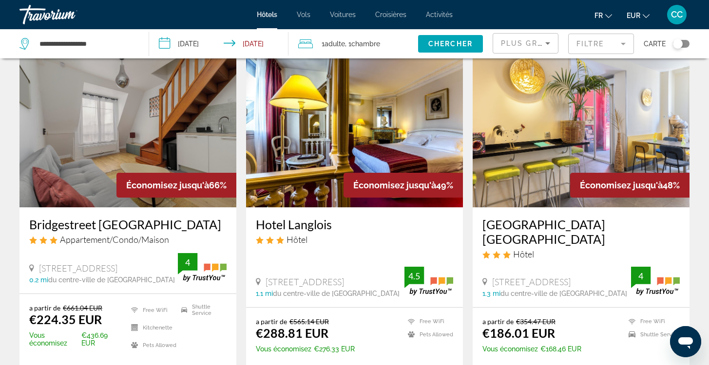
click at [231, 47] on input "**********" at bounding box center [220, 45] width 143 height 32
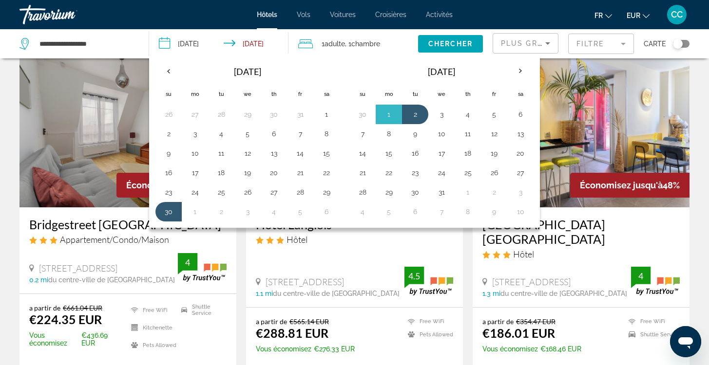
click at [239, 298] on app-hotels-search-item "Économisez jusqu'à 66% Bridgestreet [GEOGRAPHIC_DATA] Appartement/Condo/Maison …" at bounding box center [128, 223] width 226 height 342
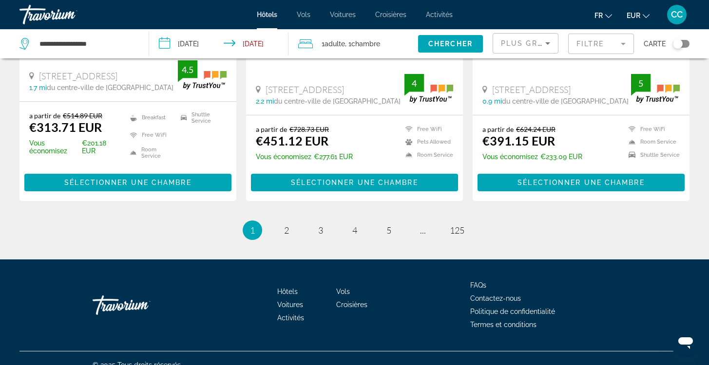
scroll to position [1359, 0]
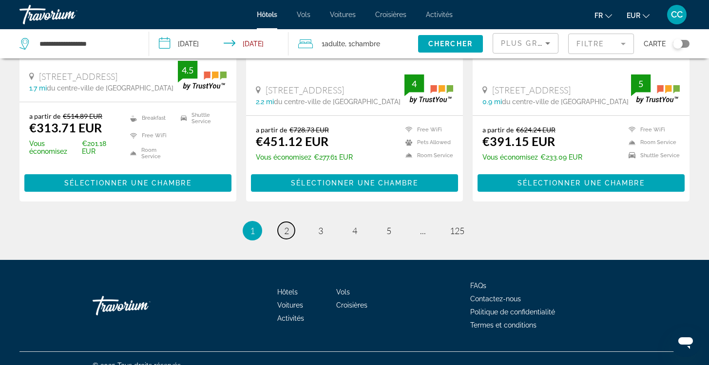
click at [286, 225] on span "2" at bounding box center [286, 230] width 5 height 11
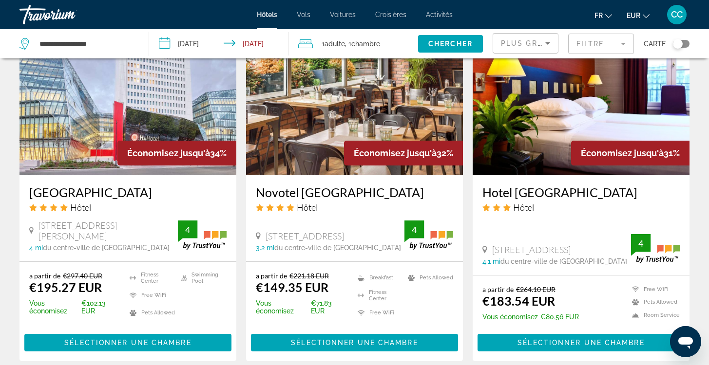
scroll to position [824, 0]
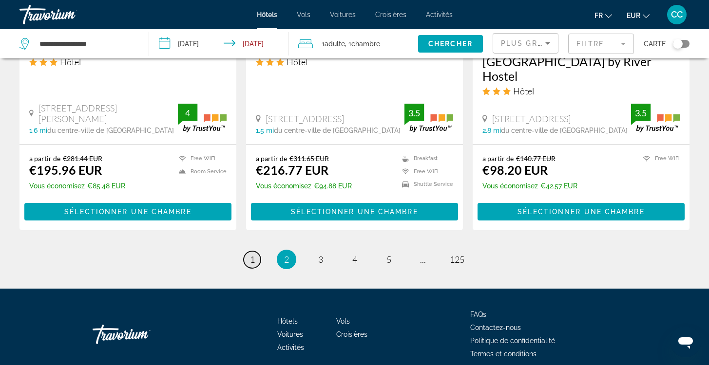
click at [251, 254] on span "1" at bounding box center [252, 259] width 5 height 11
